Goal: Task Accomplishment & Management: Manage account settings

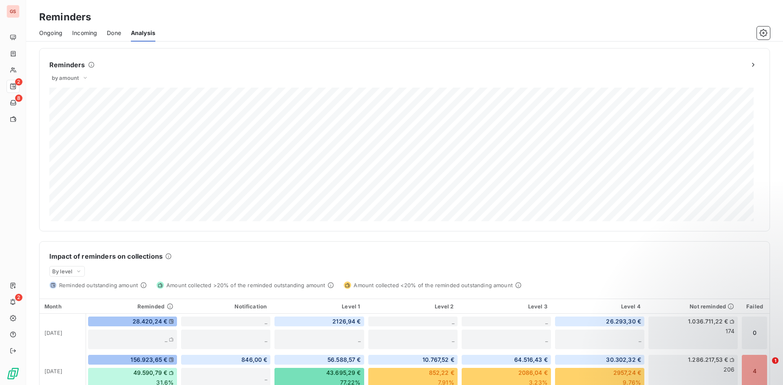
scroll to position [190, 0]
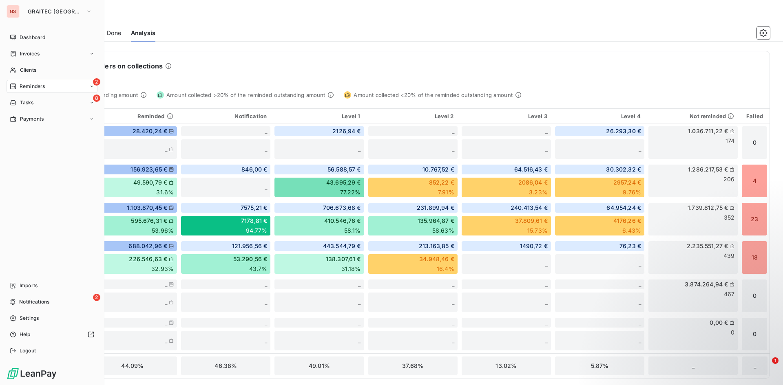
click at [20, 86] on span "Reminders" at bounding box center [32, 86] width 25 height 7
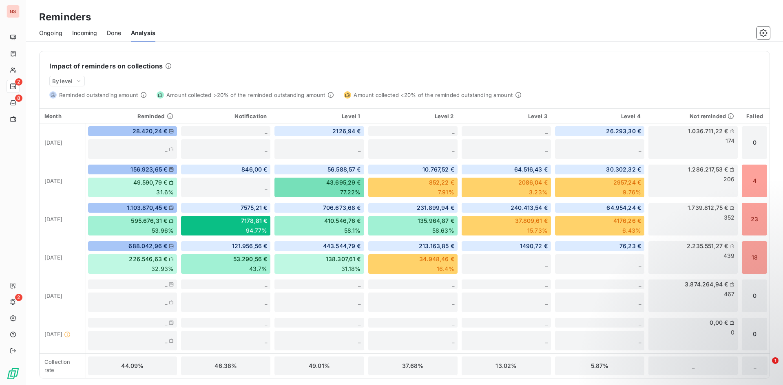
click at [114, 35] on span "Done" at bounding box center [114, 33] width 14 height 8
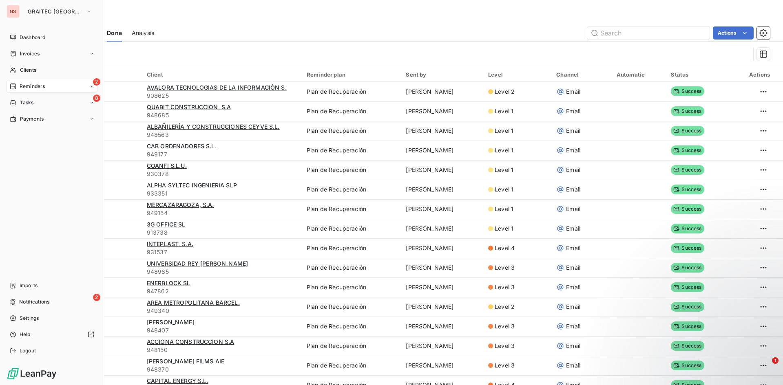
click at [17, 82] on div "2 Reminders" at bounding box center [52, 86] width 91 height 13
click at [31, 86] on span "Reminders" at bounding box center [32, 86] width 25 height 7
click at [31, 51] on span "Invoices" at bounding box center [30, 53] width 20 height 7
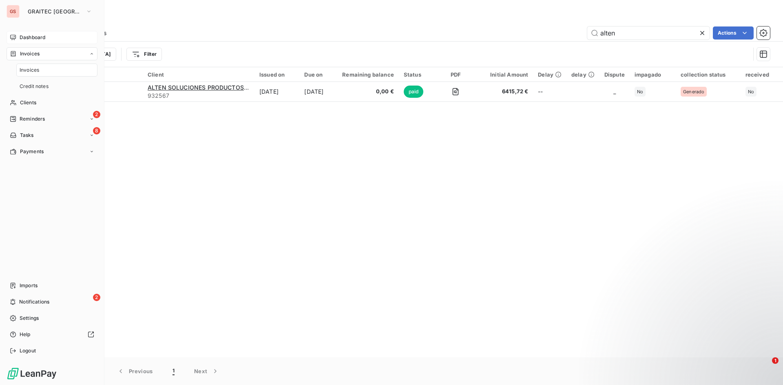
click at [42, 41] on div "Dashboard" at bounding box center [52, 37] width 91 height 13
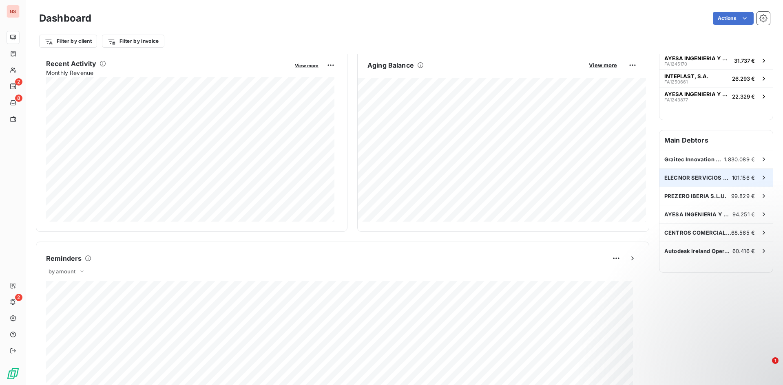
scroll to position [163, 0]
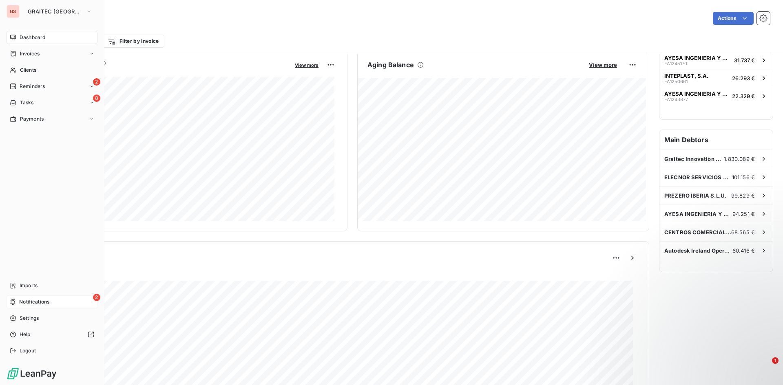
click at [52, 302] on div "2 Notifications" at bounding box center [52, 302] width 91 height 13
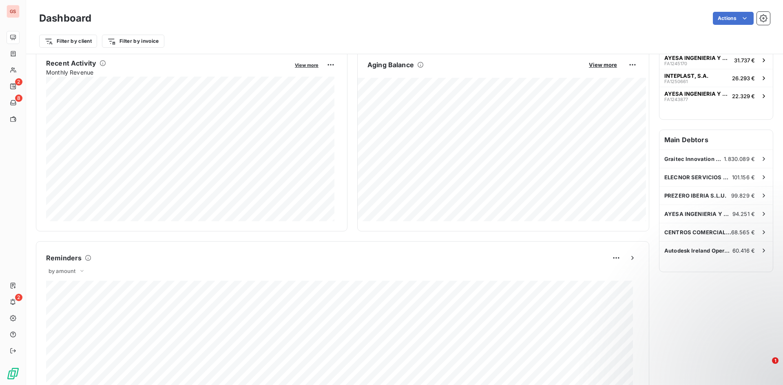
click at [296, 42] on div "Filter by client Filter by invoice" at bounding box center [404, 40] width 730 height 15
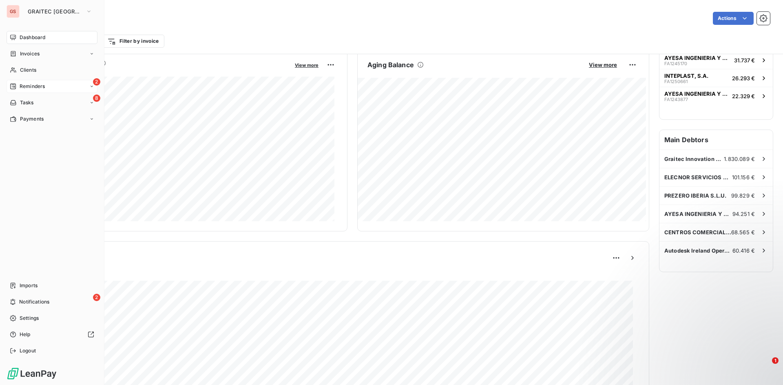
click at [19, 88] on div "Reminders" at bounding box center [27, 86] width 35 height 7
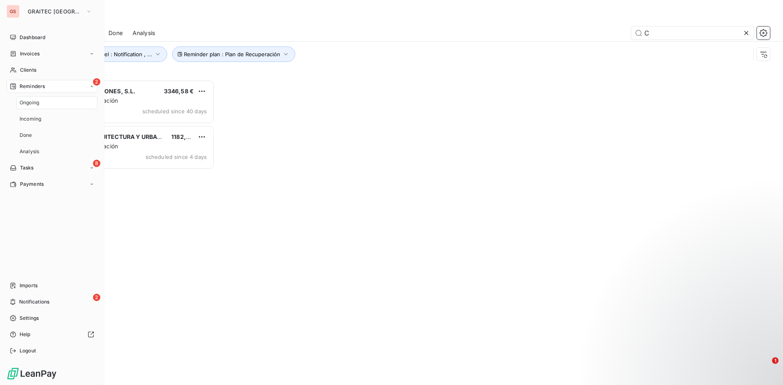
scroll to position [299, 169]
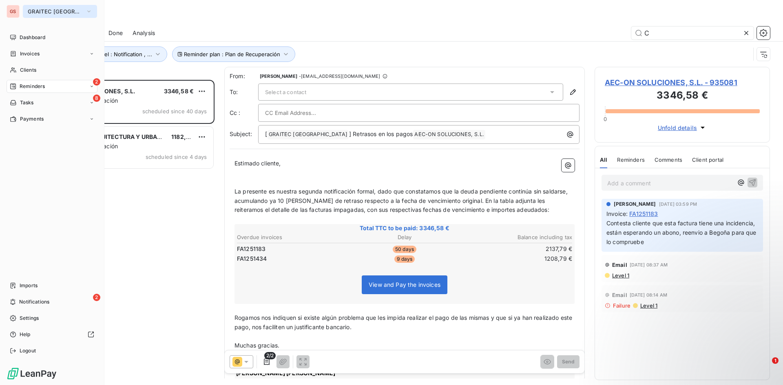
click at [24, 12] on button "GRAITEC [GEOGRAPHIC_DATA]" at bounding box center [60, 11] width 74 height 13
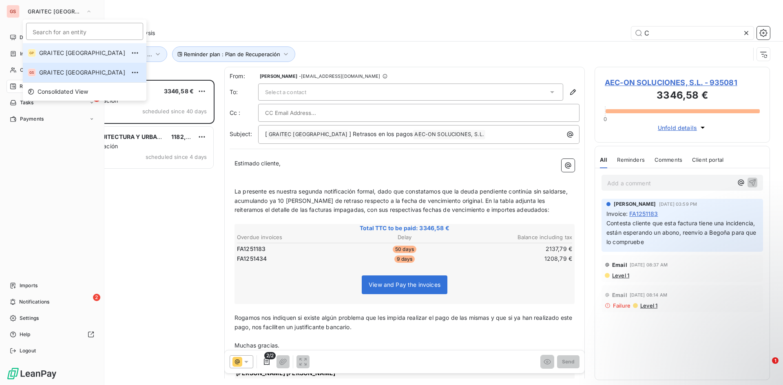
click at [54, 52] on span "GRAITEC [GEOGRAPHIC_DATA]" at bounding box center [82, 53] width 86 height 8
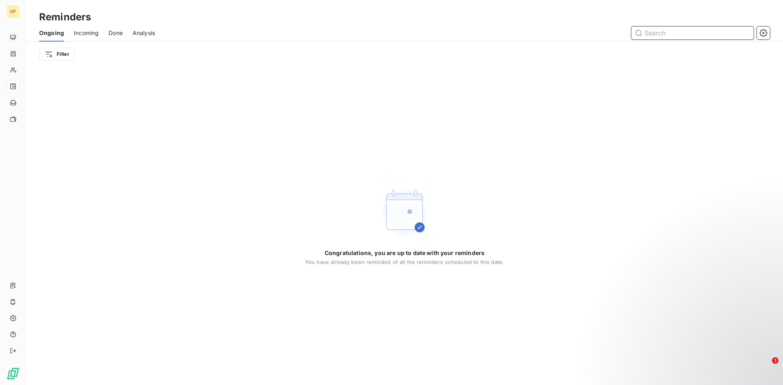
click at [147, 35] on span "Analysis" at bounding box center [143, 33] width 22 height 8
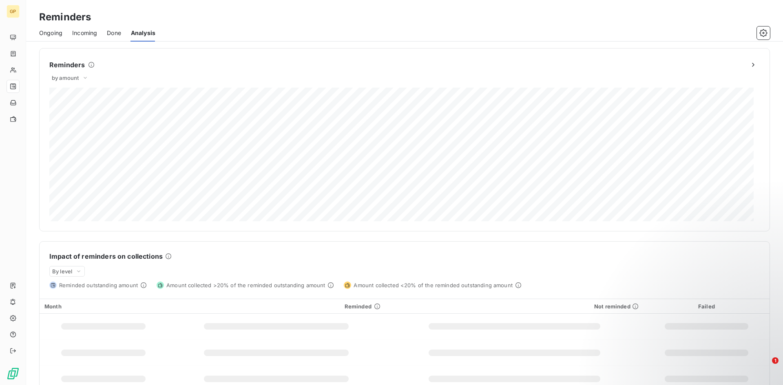
click at [114, 29] on span "Done" at bounding box center [114, 33] width 14 height 8
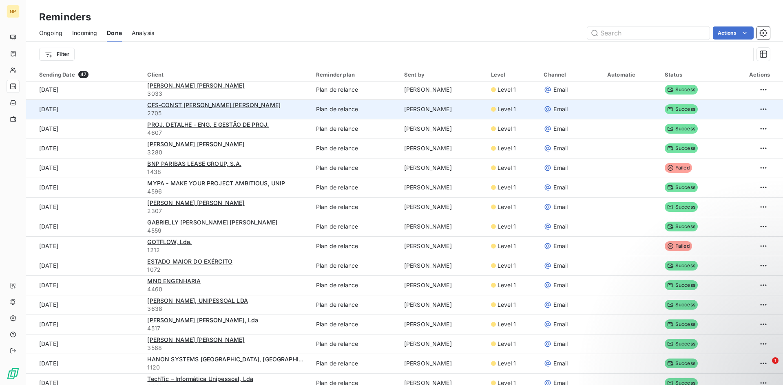
scroll to position [617, 0]
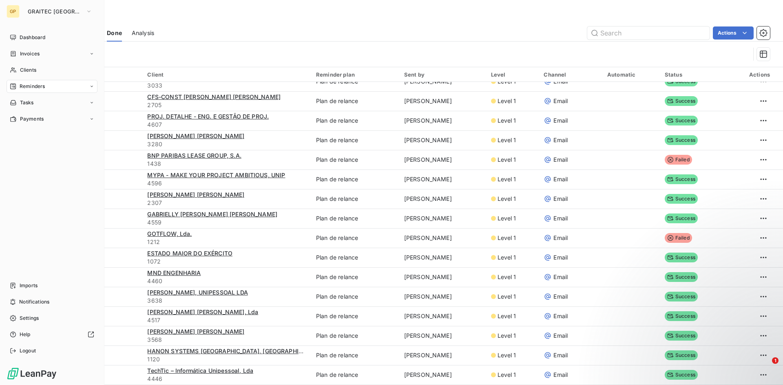
click at [27, 310] on nav "Imports Notifications Settings Help Logout" at bounding box center [52, 318] width 91 height 78
click at [23, 314] on div "Settings" at bounding box center [52, 318] width 91 height 13
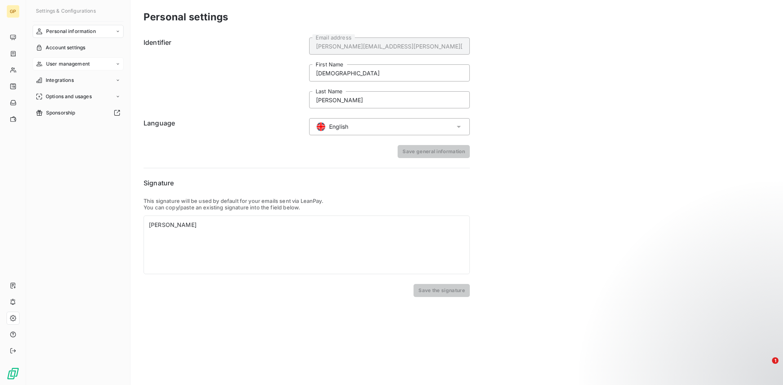
click at [104, 68] on div "User management" at bounding box center [78, 63] width 91 height 13
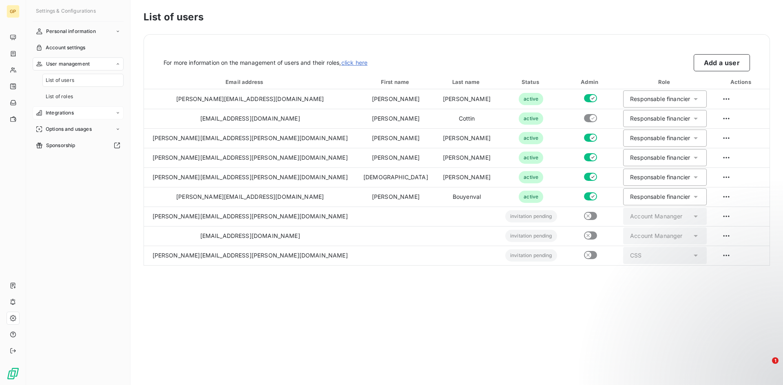
click at [113, 112] on div "Integrations" at bounding box center [78, 112] width 91 height 13
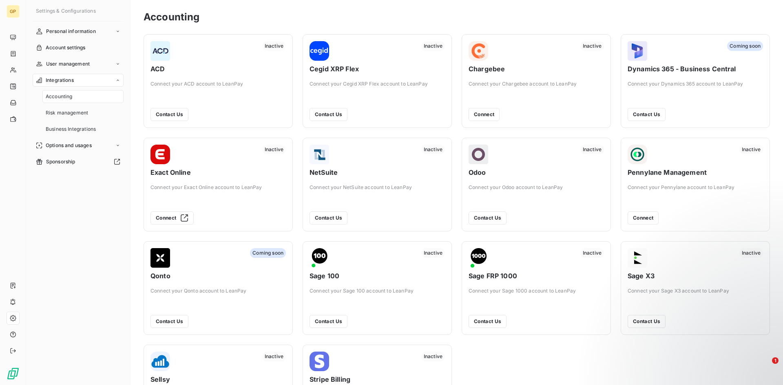
click at [95, 136] on nav "Personal information Account settings User management Integrations Accounting R…" at bounding box center [78, 96] width 91 height 143
click at [94, 139] on div "Options and usages" at bounding box center [78, 145] width 91 height 13
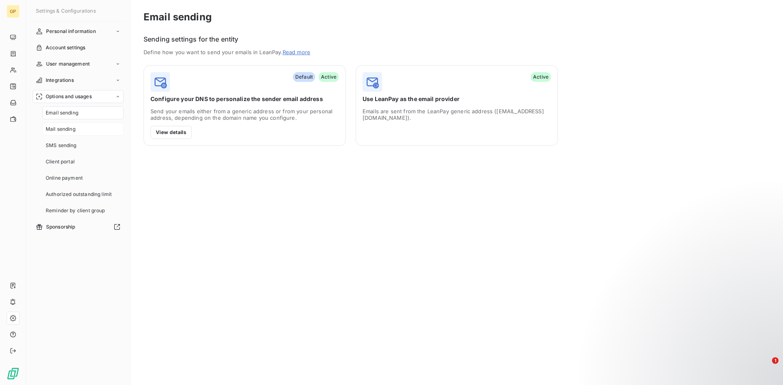
click at [87, 130] on div "Mail sending" at bounding box center [82, 129] width 81 height 13
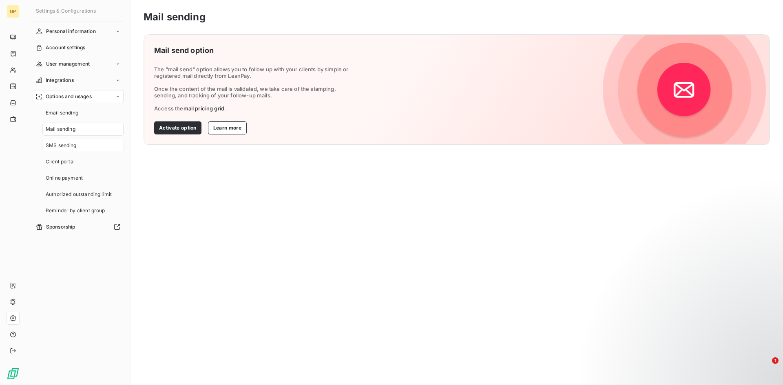
click at [90, 146] on div "SMS sending" at bounding box center [82, 145] width 81 height 13
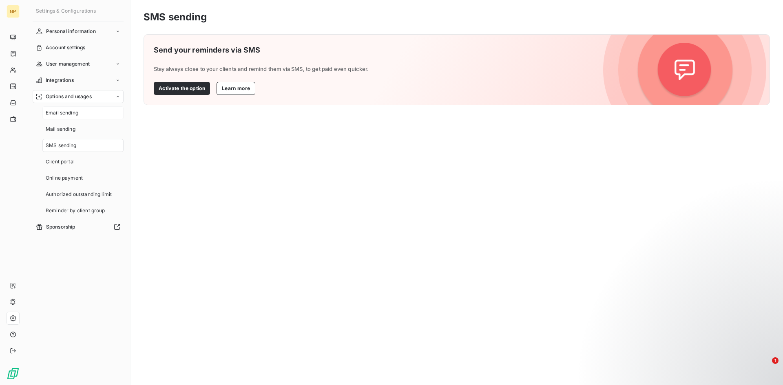
click at [83, 119] on div "Email sending" at bounding box center [82, 112] width 81 height 13
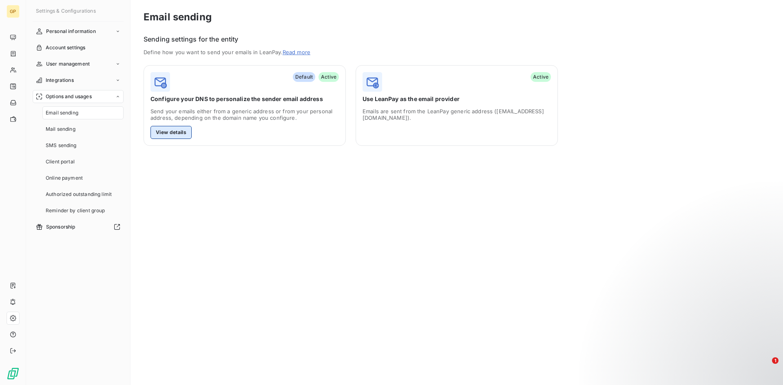
click at [163, 130] on button "View details" at bounding box center [170, 132] width 41 height 13
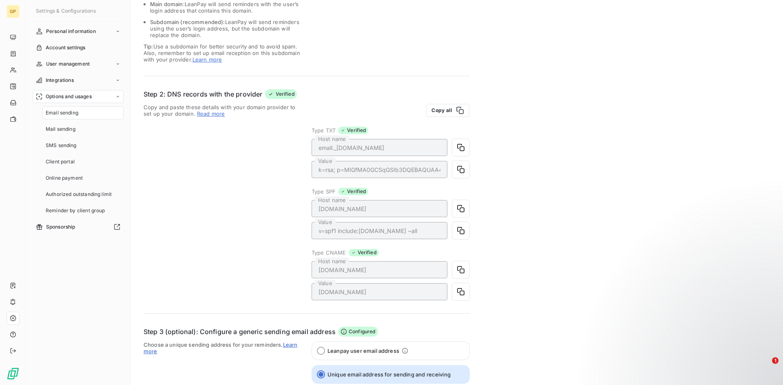
scroll to position [161, 0]
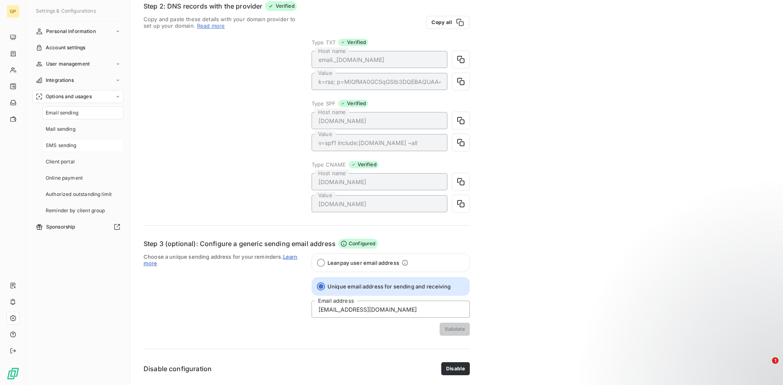
click at [85, 146] on div "SMS sending" at bounding box center [82, 145] width 81 height 13
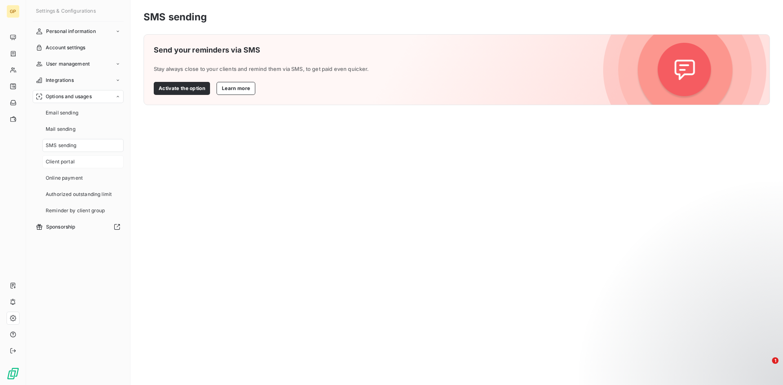
click at [79, 161] on div "Client portal" at bounding box center [82, 161] width 81 height 13
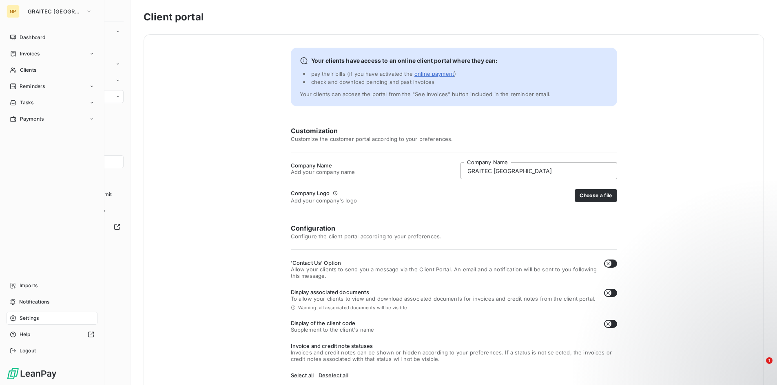
click at [16, 14] on div "GP" at bounding box center [13, 11] width 13 height 13
click at [51, 15] on button "GRAITEC [GEOGRAPHIC_DATA]" at bounding box center [60, 11] width 74 height 13
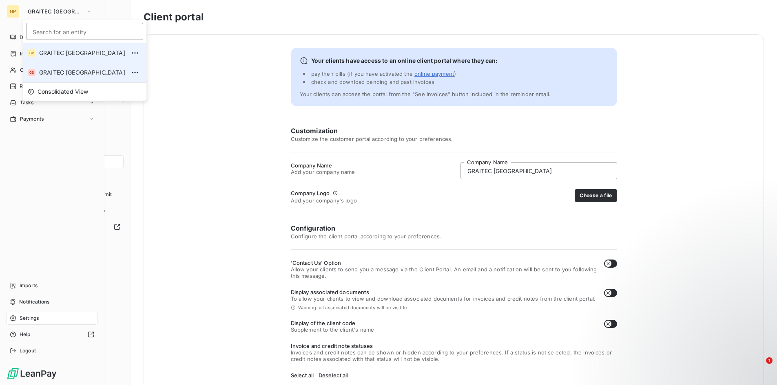
click at [62, 63] on li "GS GRAITEC [GEOGRAPHIC_DATA]" at bounding box center [85, 73] width 124 height 20
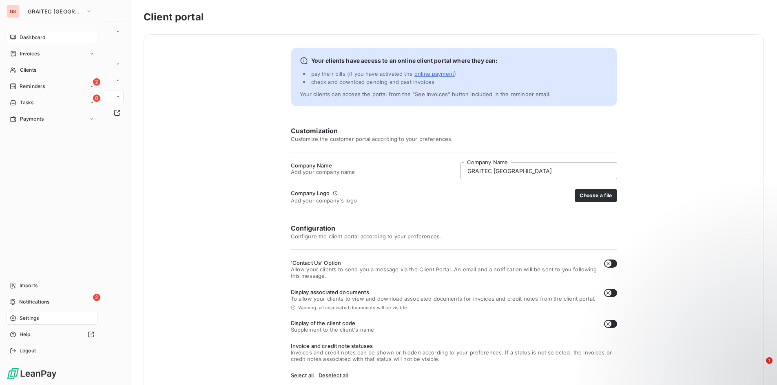
type input "GRAITEC [GEOGRAPHIC_DATA]"
checkbox input "true"
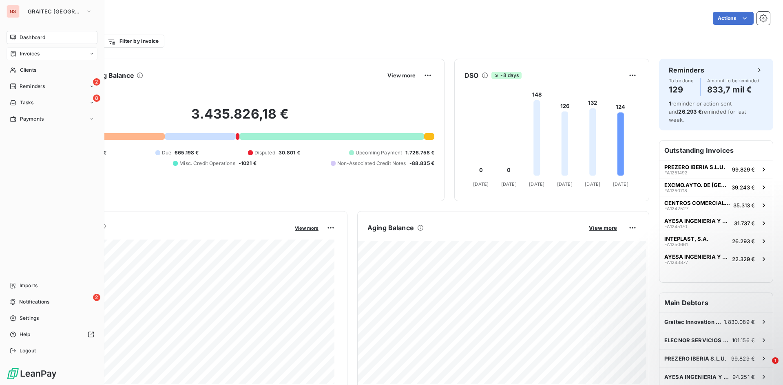
click at [19, 54] on div "Invoices" at bounding box center [25, 53] width 30 height 7
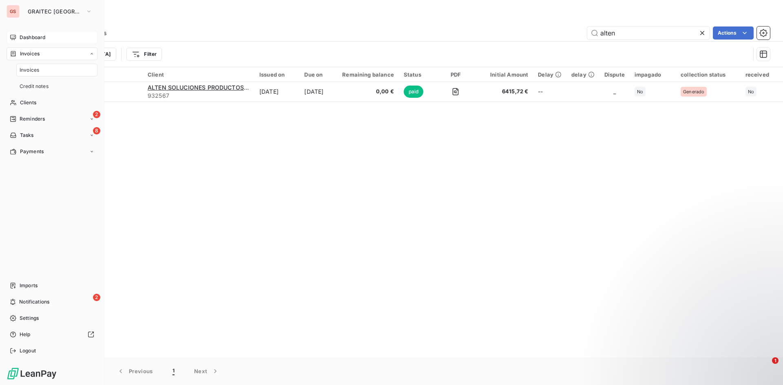
click at [27, 38] on span "Dashboard" at bounding box center [33, 37] width 26 height 7
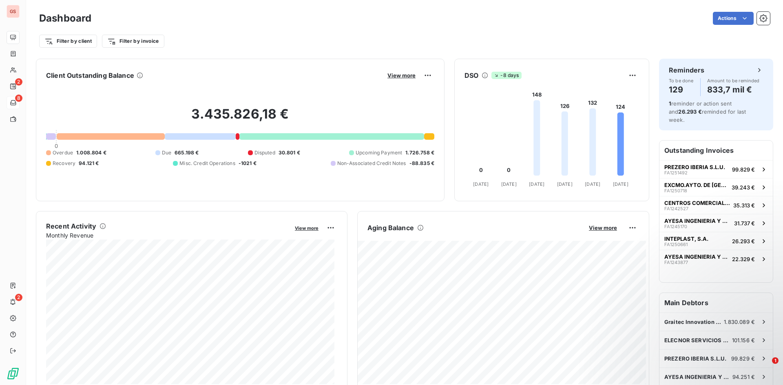
click at [15, 98] on div "8" at bounding box center [13, 102] width 13 height 13
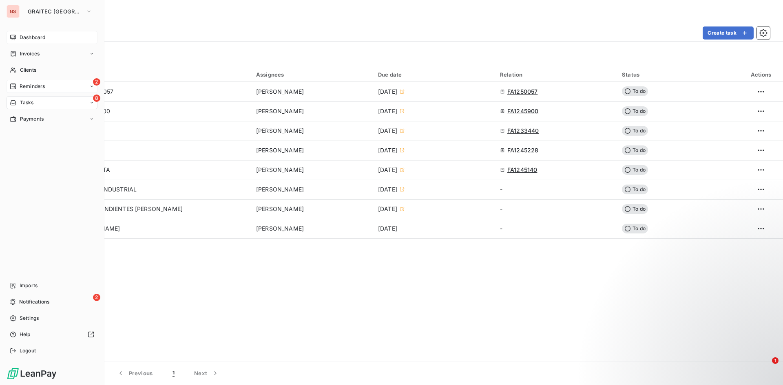
click at [26, 82] on div "2 Reminders" at bounding box center [52, 86] width 91 height 13
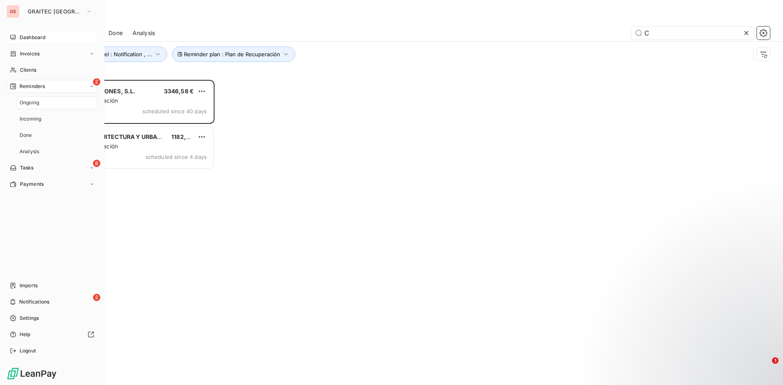
scroll to position [299, 169]
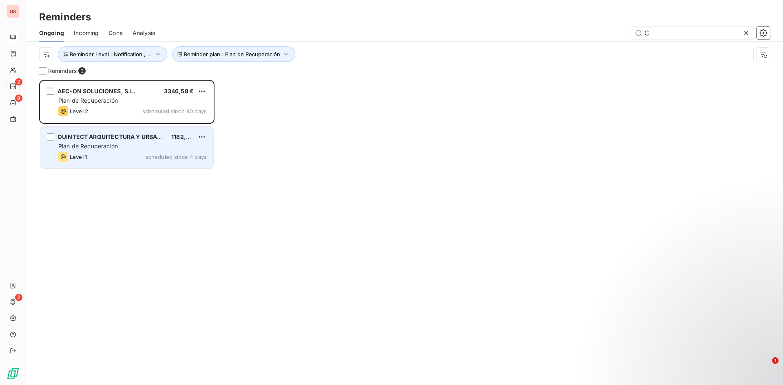
click at [130, 145] on div "Plan de Recuperación" at bounding box center [132, 146] width 148 height 8
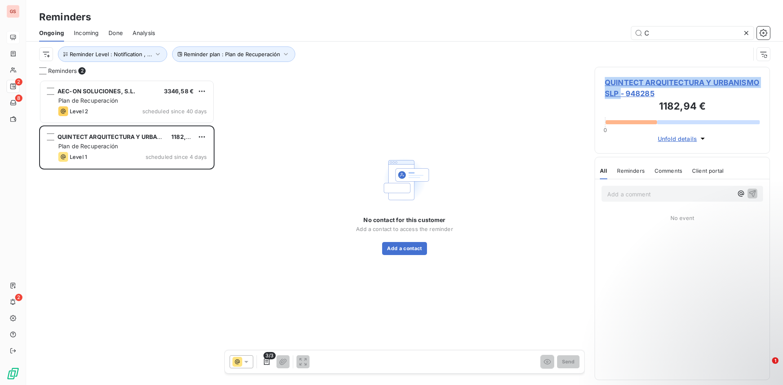
drag, startPoint x: 604, startPoint y: 81, endPoint x: 667, endPoint y: 88, distance: 63.7
click at [667, 88] on div "QUINTECT ARQUITECTURA Y URBANISMO SLP - 948285 1182,94 € 0 Unfold details" at bounding box center [681, 110] width 175 height 87
copy span "QUINTECT ARQUITECTURA Y URBANISMO SLP"
click at [409, 248] on button "Add a contact" at bounding box center [404, 248] width 44 height 13
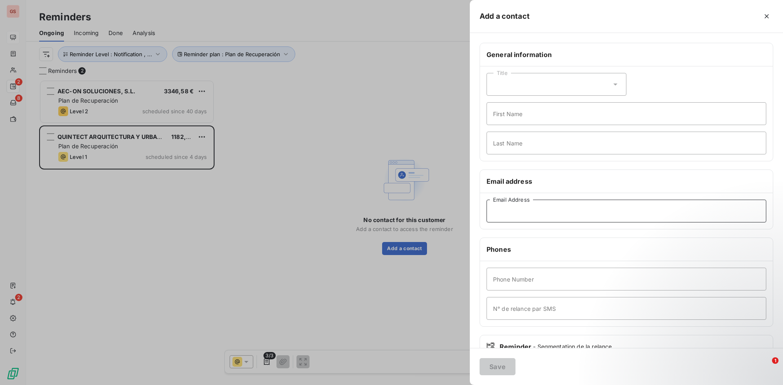
click at [538, 215] on input "Email Address" at bounding box center [626, 211] width 280 height 23
click at [561, 209] on input "Email Address" at bounding box center [626, 211] width 280 height 23
paste input "[EMAIL_ADDRESS][DOMAIN_NAME]"
type input "[EMAIL_ADDRESS][DOMAIN_NAME]"
click at [497, 368] on button "Save" at bounding box center [497, 366] width 36 height 17
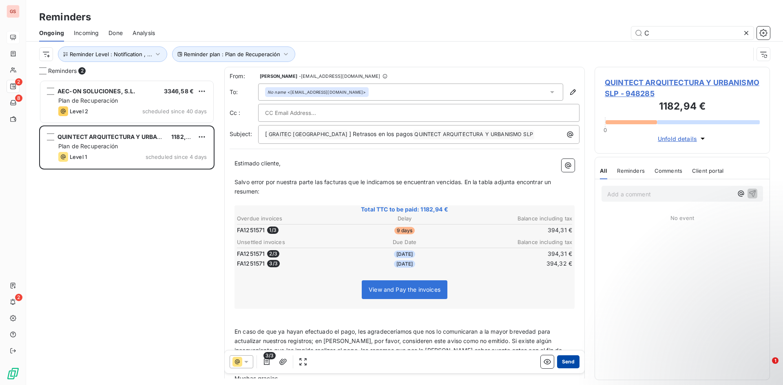
click at [557, 365] on button "Send" at bounding box center [568, 361] width 22 height 13
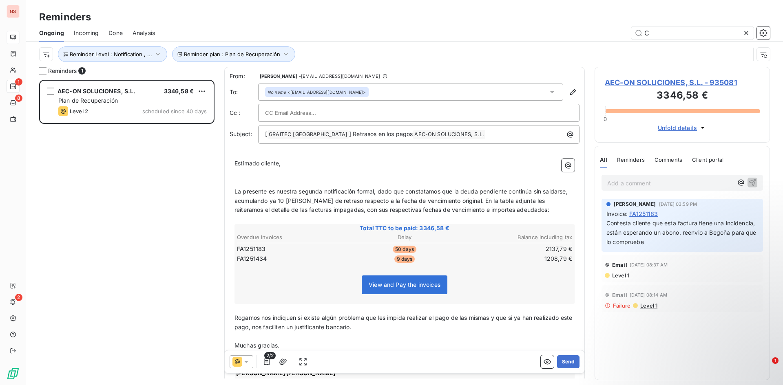
click at [117, 28] on div "Done" at bounding box center [115, 32] width 14 height 17
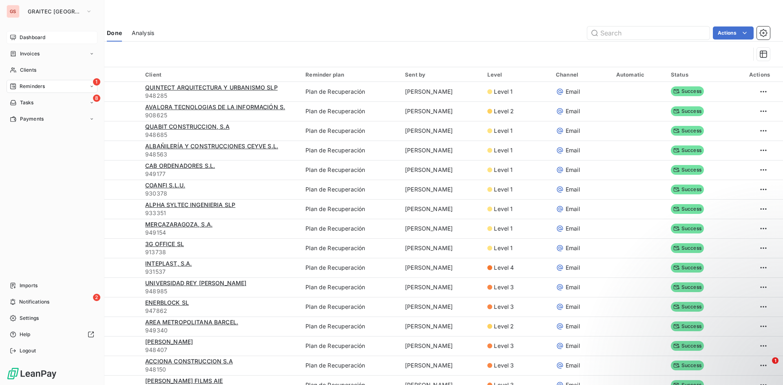
click at [18, 83] on div "Reminders" at bounding box center [27, 86] width 35 height 7
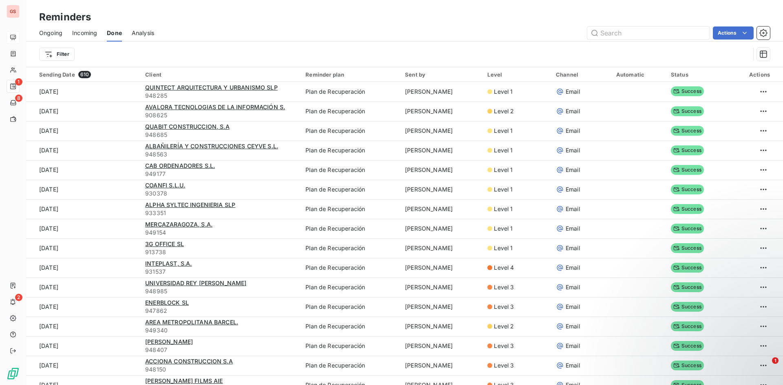
click at [49, 30] on span "Ongoing" at bounding box center [50, 33] width 23 height 8
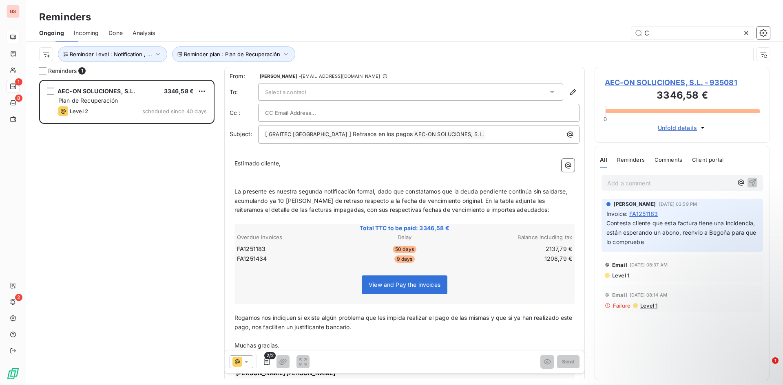
scroll to position [299, 169]
click at [213, 55] on span "Reminder plan : Plan de Recuperación" at bounding box center [232, 54] width 96 height 7
click at [141, 53] on span "Reminder Level : Notification , ..." at bounding box center [111, 54] width 82 height 7
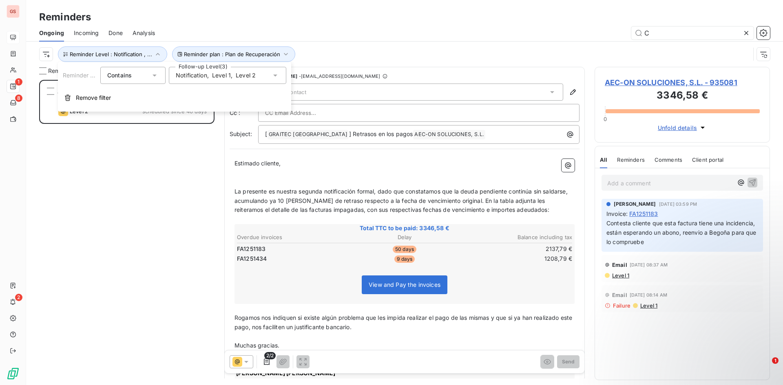
click at [195, 73] on span "Notification" at bounding box center [191, 75] width 31 height 8
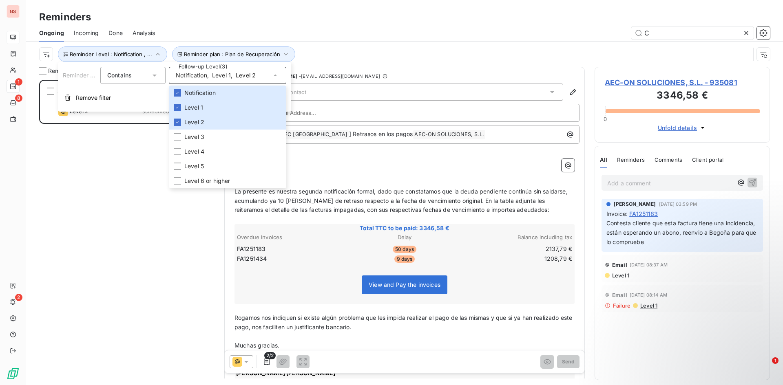
click at [92, 203] on div "AEC-ON SOLUCIONES, S.L. 3346,58 € Plan de Recuperación Level 2 scheduled since …" at bounding box center [126, 232] width 175 height 305
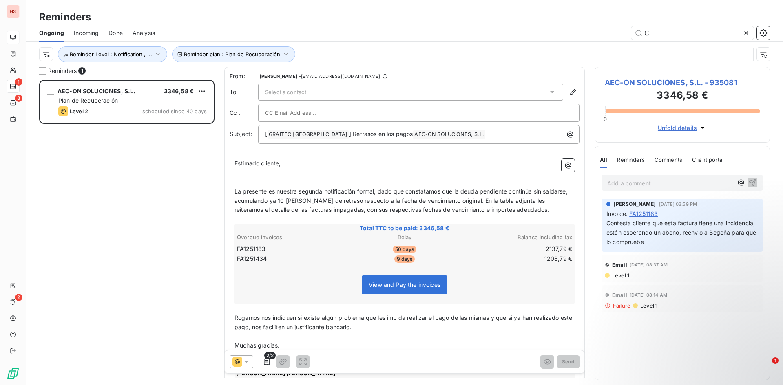
click at [649, 81] on span "AEC-ON SOLUCIONES, S.L. - 935081" at bounding box center [682, 82] width 155 height 11
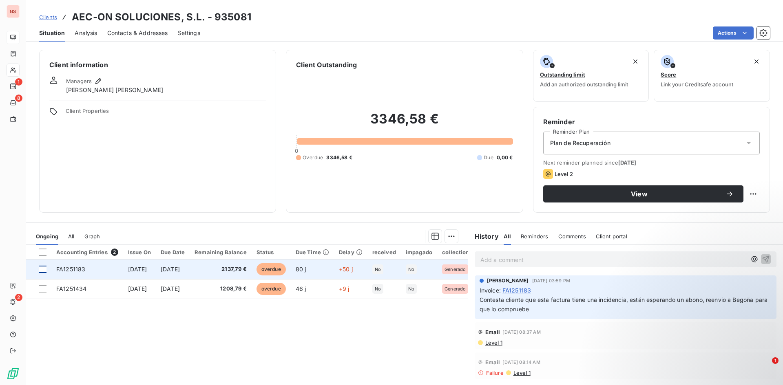
click at [42, 268] on div at bounding box center [42, 269] width 7 height 7
click at [113, 269] on td "FA1251183" at bounding box center [87, 270] width 72 height 20
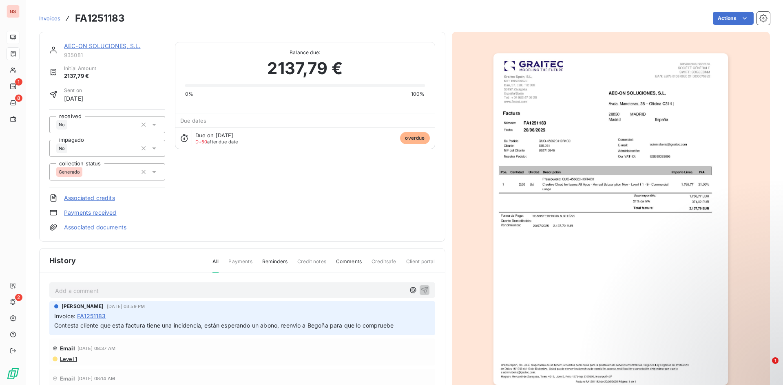
click at [295, 315] on div "Invoice : FA1251183" at bounding box center [242, 316] width 376 height 9
click at [743, 20] on html "GS 1 8 2 Invoices FA1251183 Actions AEC-ON SOLUCIONES, S.L. 935081 Initial Amou…" at bounding box center [391, 192] width 783 height 385
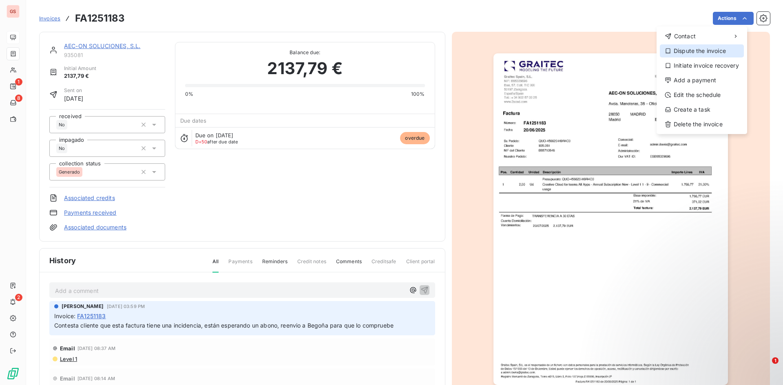
click at [707, 51] on div "Dispute the invoice" at bounding box center [702, 50] width 84 height 13
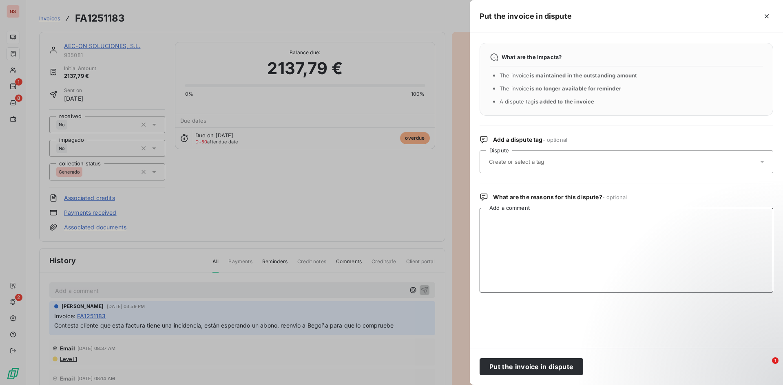
click at [563, 254] on textarea "Add a comment" at bounding box center [625, 250] width 293 height 85
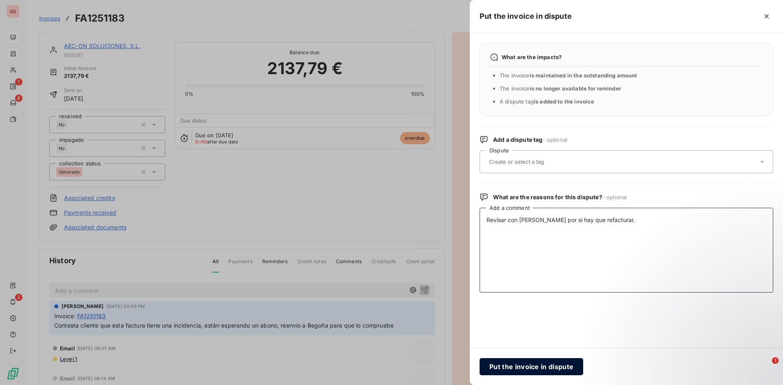
type textarea "Revisar con [PERSON_NAME] por si hay que refacturar."
drag, startPoint x: 545, startPoint y: 363, endPoint x: 538, endPoint y: 353, distance: 12.1
click at [538, 353] on div "Put the invoice in dispute" at bounding box center [626, 366] width 313 height 37
click at [554, 347] on div "What are the impacts? The invoice is maintained in the outstanding amount The i…" at bounding box center [626, 190] width 313 height 315
click at [554, 363] on button "Put the invoice in dispute" at bounding box center [531, 366] width 104 height 17
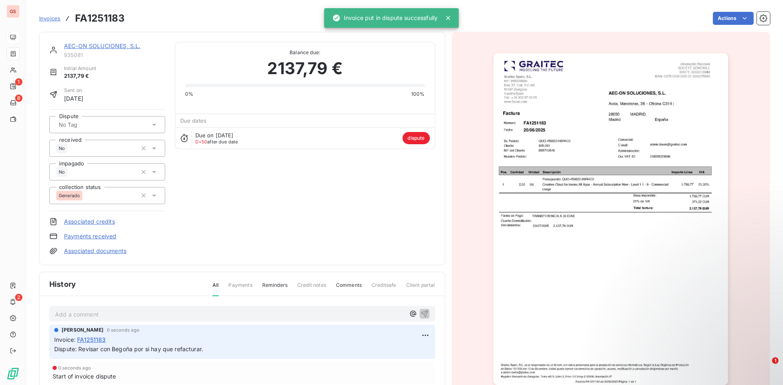
click at [732, 16] on html "GS 1 8 2 Invoices FA1251183 Actions AEC-ON SOLUCIONES, S.L. 935081 Initial Amou…" at bounding box center [391, 192] width 783 height 385
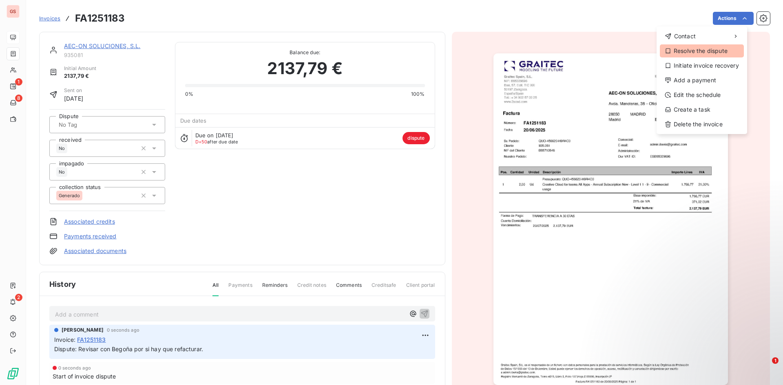
click at [703, 52] on div "Resolve the dispute" at bounding box center [702, 50] width 84 height 13
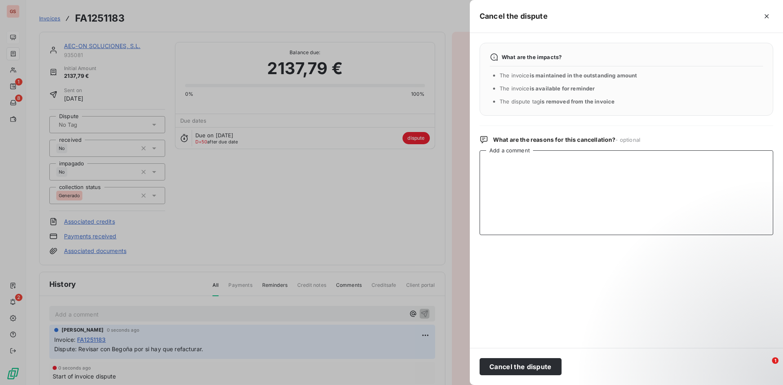
drag, startPoint x: 536, startPoint y: 171, endPoint x: 531, endPoint y: 203, distance: 32.6
click at [536, 171] on textarea "Add a comment" at bounding box center [625, 192] width 293 height 85
click at [517, 368] on button "Cancel the dispute" at bounding box center [520, 366] width 82 height 17
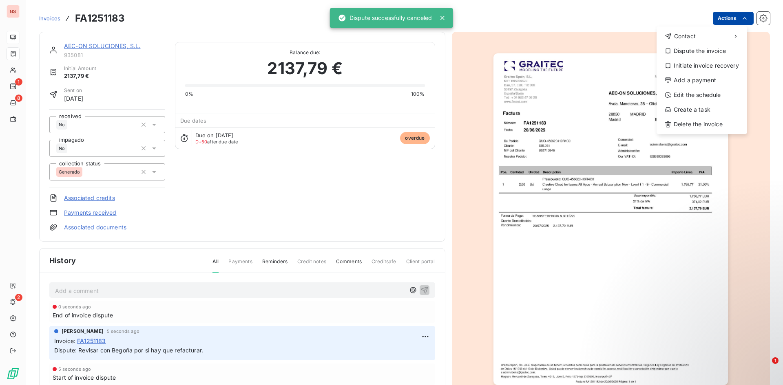
click at [717, 14] on html "GS 1 8 2 Invoices FA1251183 Actions Contact Dispute the invoice Initiate invoic…" at bounding box center [391, 192] width 783 height 385
click at [708, 64] on div "Initiate invoice recovery" at bounding box center [702, 65] width 84 height 13
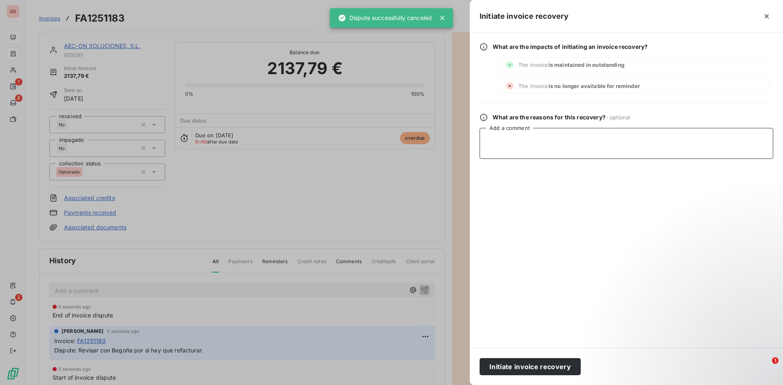
click at [546, 148] on textarea "Add a comment" at bounding box center [625, 143] width 293 height 31
click at [657, 134] on textarea "Add a comment" at bounding box center [625, 143] width 293 height 31
click at [657, 146] on textarea "Add a comment" at bounding box center [625, 143] width 293 height 31
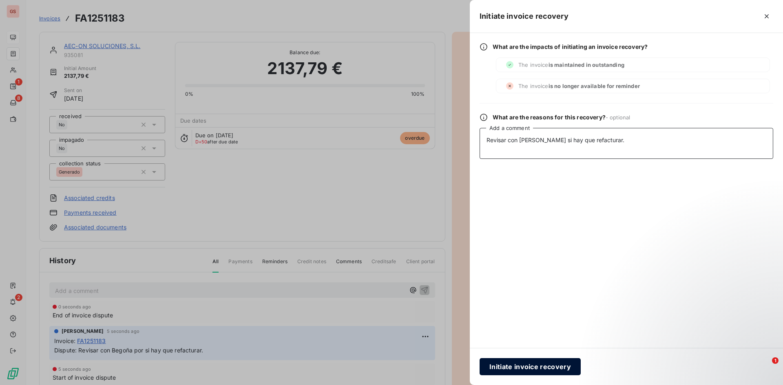
type textarea "Revisar con [PERSON_NAME] si hay que refacturar."
click at [539, 365] on button "Initiate invoice recovery" at bounding box center [529, 366] width 101 height 17
